Goal: Task Accomplishment & Management: Use online tool/utility

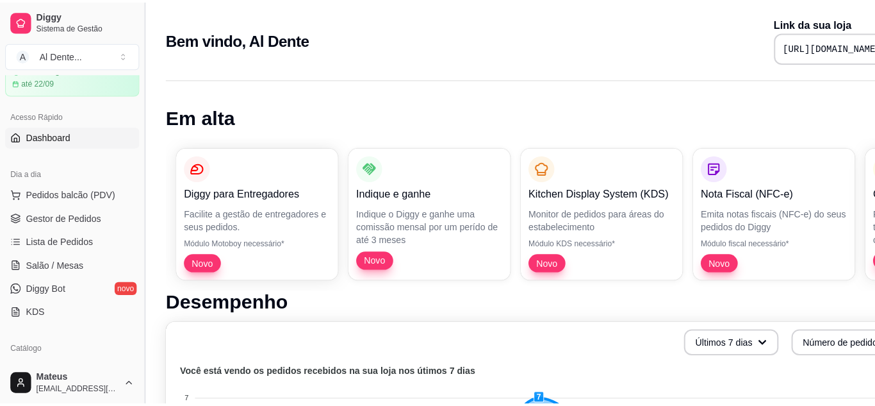
scroll to position [69, 0]
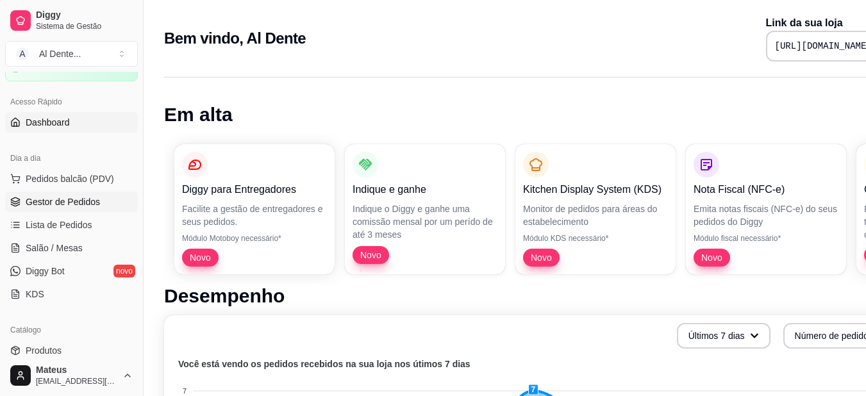
click at [104, 201] on link "Gestor de Pedidos" at bounding box center [71, 202] width 133 height 21
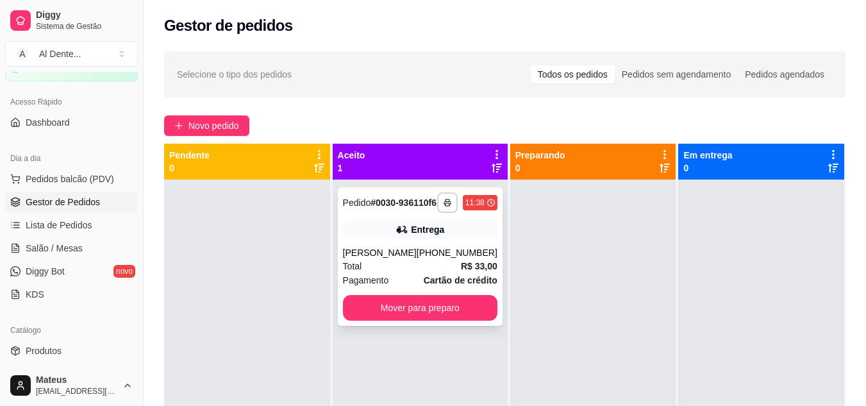
click at [363, 259] on div "[PERSON_NAME]" at bounding box center [380, 252] width 74 height 13
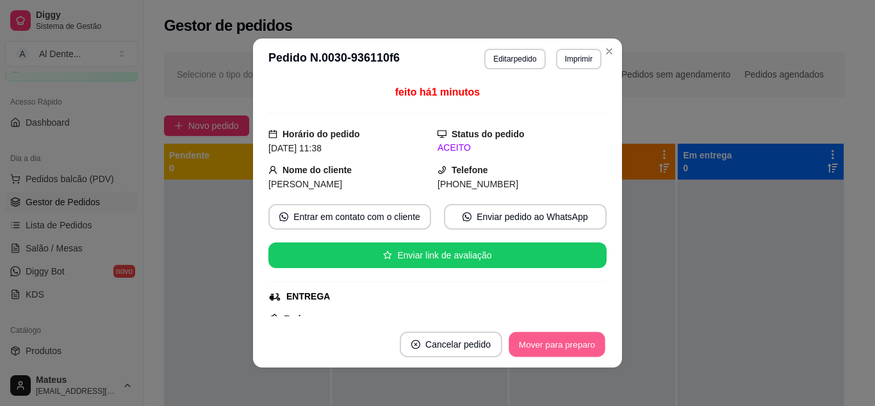
click at [567, 347] on button "Mover para preparo" at bounding box center [557, 344] width 96 height 25
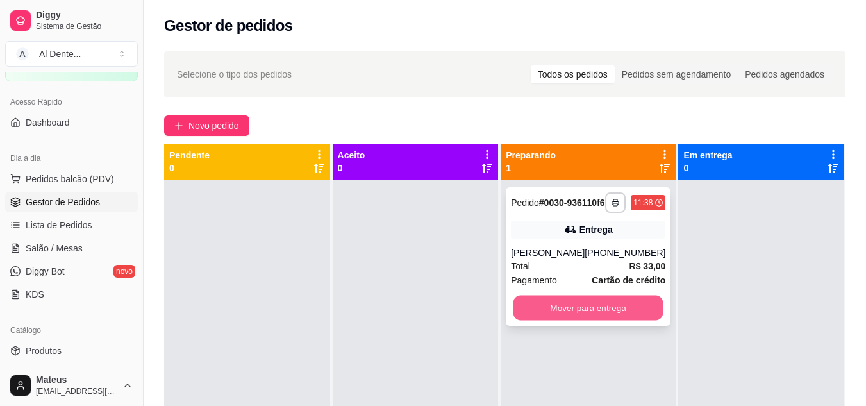
click at [591, 320] on button "Mover para entrega" at bounding box center [588, 307] width 150 height 25
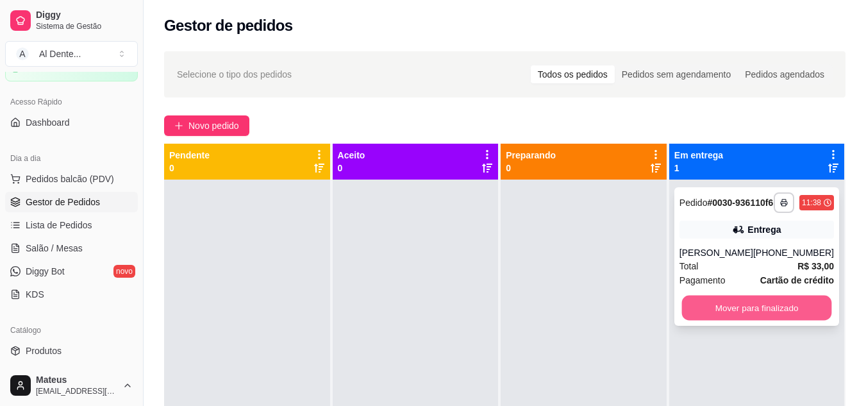
click at [797, 315] on button "Mover para finalizado" at bounding box center [756, 307] width 150 height 25
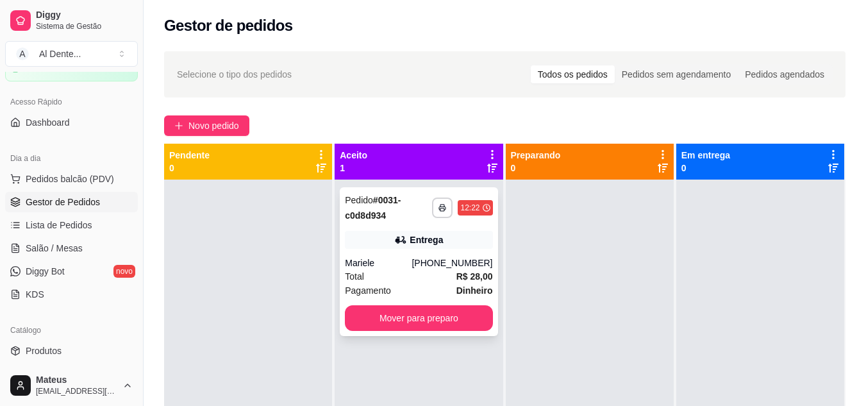
click at [395, 272] on div "Total R$ 28,00" at bounding box center [418, 276] width 147 height 14
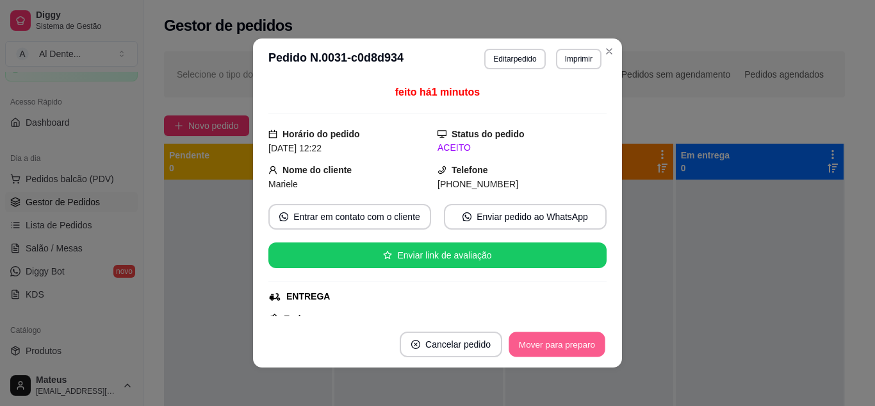
click at [581, 340] on button "Mover para preparo" at bounding box center [557, 344] width 96 height 25
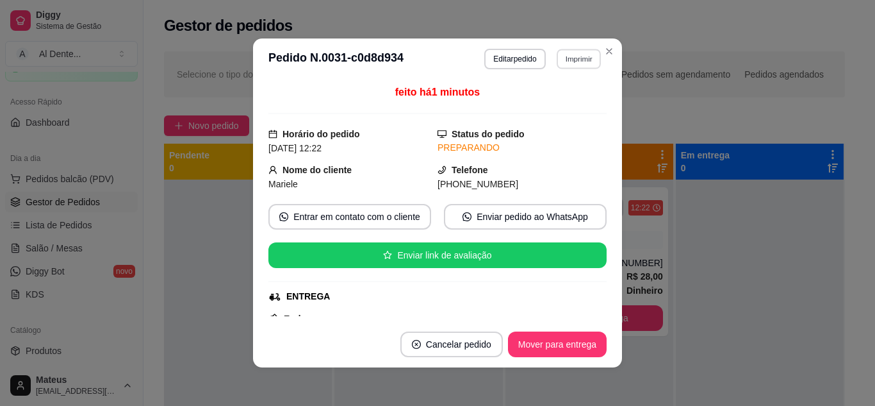
click at [566, 60] on button "Imprimir" at bounding box center [579, 59] width 44 height 20
click at [568, 104] on button "Impressora" at bounding box center [551, 104] width 90 height 20
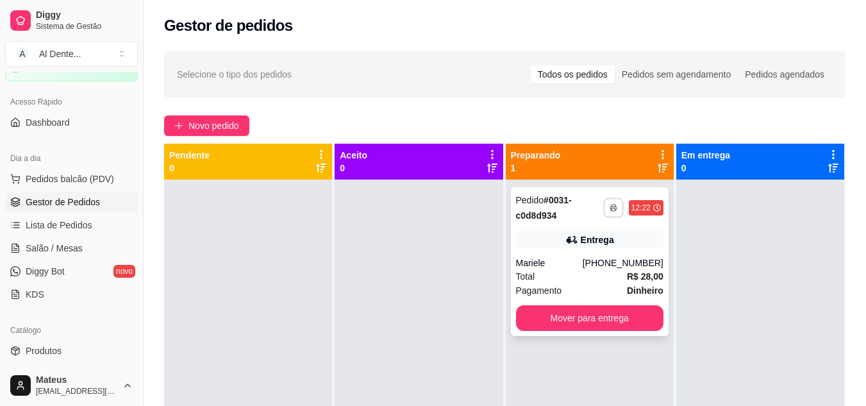
click at [609, 206] on icon "button" at bounding box center [613, 208] width 8 height 8
click at [598, 253] on button "Impressora" at bounding box center [572, 252] width 90 height 20
click at [603, 211] on button "button" at bounding box center [613, 207] width 20 height 20
click at [583, 250] on button "Impressora" at bounding box center [572, 252] width 93 height 21
